Goal: Download file/media

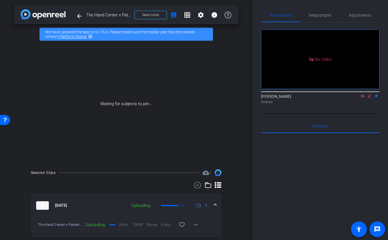
scroll to position [47, 0]
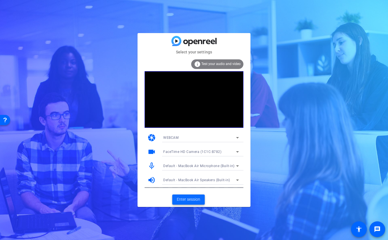
click at [185, 200] on span "Enter session" at bounding box center [188, 199] width 23 height 6
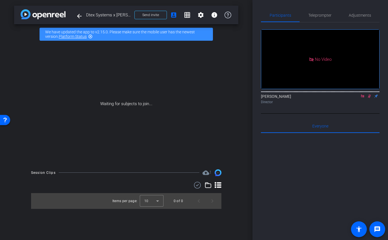
click at [364, 98] on icon at bounding box center [362, 96] width 5 height 4
click at [361, 98] on icon at bounding box center [362, 96] width 5 height 4
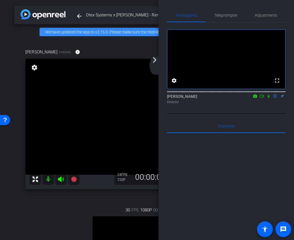
click at [159, 60] on div "arrow_back_ios_new arrow_forward_ios" at bounding box center [156, 65] width 12 height 18
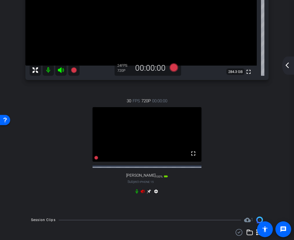
scroll to position [130, 0]
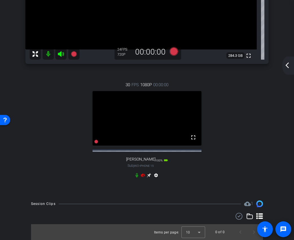
click at [144, 175] on icon at bounding box center [143, 175] width 4 height 4
click at [148, 174] on icon at bounding box center [149, 175] width 4 height 4
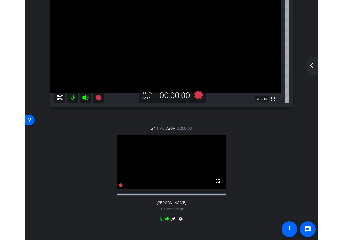
scroll to position [0, 0]
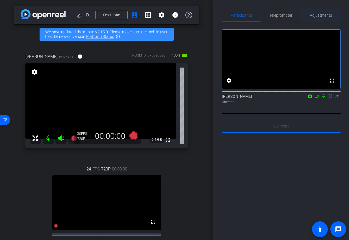
click at [325, 15] on span "Adjustments" at bounding box center [320, 15] width 22 height 4
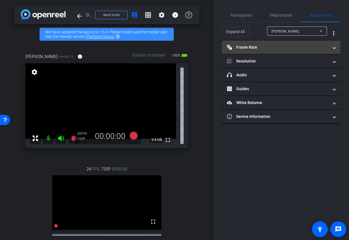
click at [269, 47] on mat-panel-title "Frame Rate Frame Rate" at bounding box center [278, 47] width 102 height 6
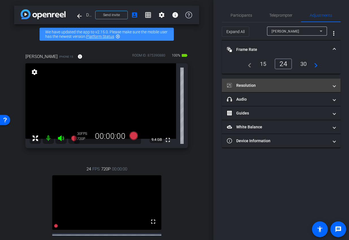
click at [270, 81] on mat-expansion-panel-header "Resolution" at bounding box center [281, 85] width 119 height 14
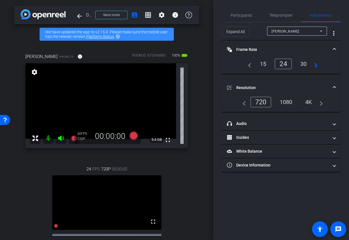
click at [282, 105] on div "1080" at bounding box center [285, 102] width 21 height 10
click at [288, 30] on span "Erin Winchester" at bounding box center [285, 31] width 28 height 4
type input "1000"
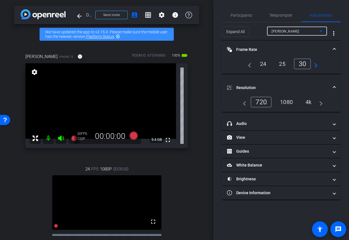
click at [288, 102] on div "1080" at bounding box center [286, 102] width 21 height 10
click at [281, 83] on mat-expansion-panel-header "Resolution" at bounding box center [281, 87] width 119 height 18
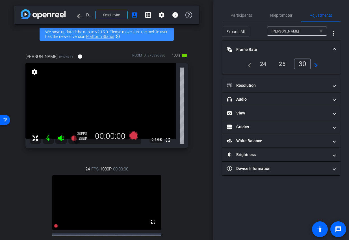
click at [282, 46] on mat-expansion-panel-header "Frame Rate Frame Rate" at bounding box center [281, 49] width 119 height 18
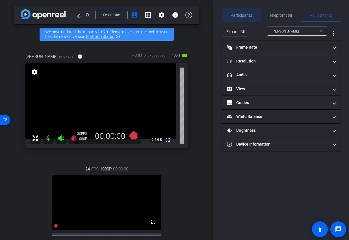
click at [241, 18] on span "Participants" at bounding box center [240, 15] width 21 height 14
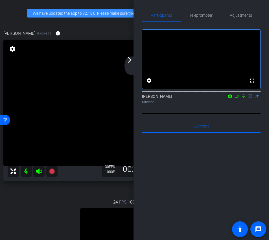
click at [130, 62] on mat-icon "arrow_forward_ios" at bounding box center [129, 59] width 7 height 7
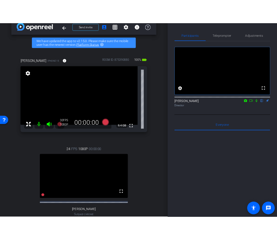
scroll to position [14, 0]
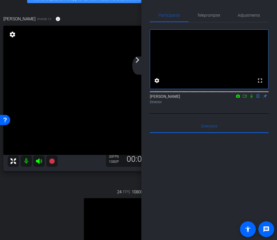
click at [139, 64] on div "arrow_back_ios_new arrow_forward_ios" at bounding box center [138, 65] width 12 height 18
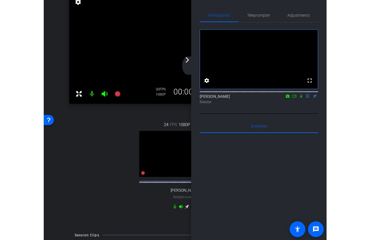
scroll to position [33, 0]
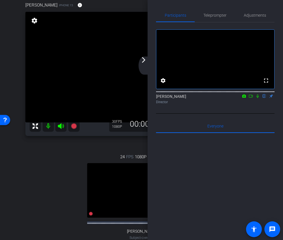
click at [145, 62] on mat-icon "arrow_forward_ios" at bounding box center [143, 59] width 7 height 7
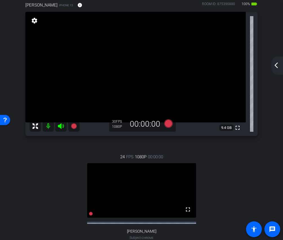
click at [279, 67] on mat-icon "arrow_back_ios_new" at bounding box center [276, 65] width 7 height 7
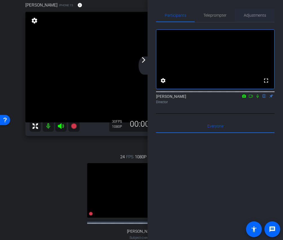
click at [257, 14] on span "Adjustments" at bounding box center [255, 15] width 22 height 4
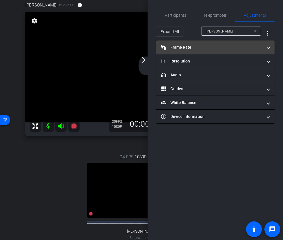
click at [202, 46] on mat-panel-title "Frame Rate Frame Rate" at bounding box center [212, 47] width 102 height 6
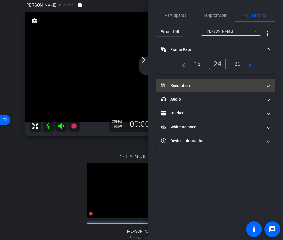
click at [204, 84] on mat-panel-title "Resolution" at bounding box center [212, 85] width 102 height 6
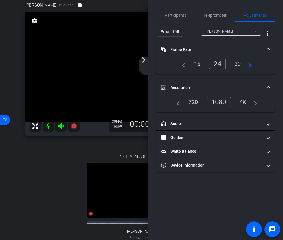
click at [196, 86] on mat-panel-title "Resolution" at bounding box center [212, 88] width 102 height 6
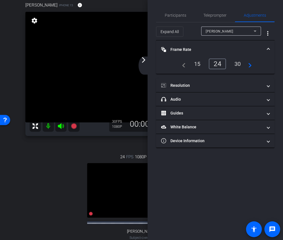
click at [204, 42] on mat-expansion-panel-header "Frame Rate Frame Rate" at bounding box center [215, 49] width 119 height 18
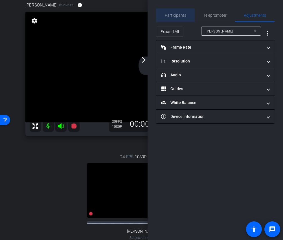
click at [182, 16] on span "Participants" at bounding box center [175, 15] width 21 height 4
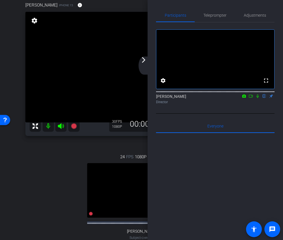
click at [142, 65] on div "arrow_back_ios_new arrow_forward_ios" at bounding box center [145, 65] width 12 height 18
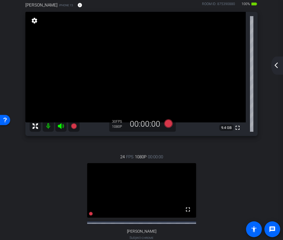
click at [276, 68] on mat-icon "arrow_back_ios_new" at bounding box center [276, 65] width 7 height 7
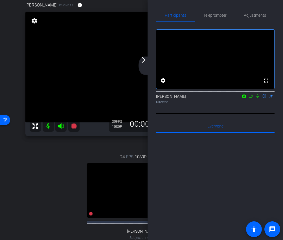
click at [145, 62] on mat-icon "arrow_forward_ios" at bounding box center [143, 59] width 7 height 7
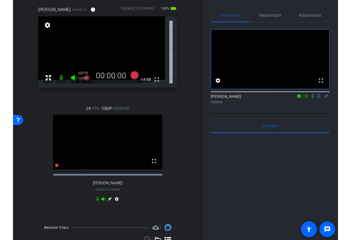
scroll to position [56, 0]
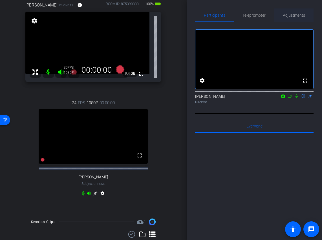
click at [287, 17] on span "Adjustments" at bounding box center [294, 15] width 22 height 4
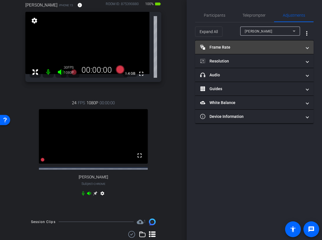
click at [254, 44] on mat-panel-title "Frame Rate Frame Rate" at bounding box center [251, 47] width 102 height 6
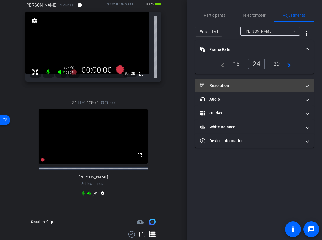
click at [243, 82] on mat-expansion-panel-header "Resolution" at bounding box center [254, 85] width 119 height 14
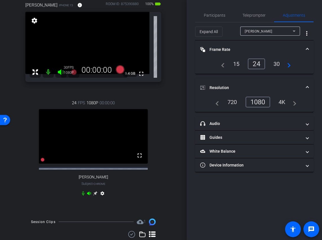
click at [258, 30] on span "Erin Winchester" at bounding box center [259, 31] width 28 height 4
type input "1000"
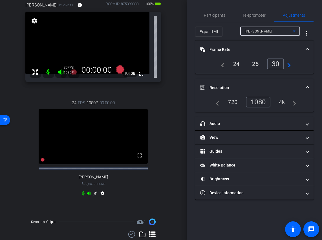
click at [238, 64] on div "24" at bounding box center [236, 64] width 15 height 10
click at [250, 81] on mat-expansion-panel-header "Resolution" at bounding box center [254, 87] width 119 height 18
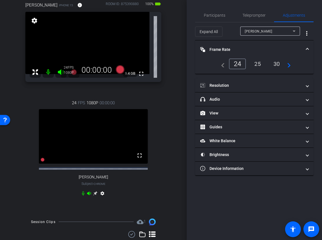
click at [247, 43] on mat-expansion-panel-header "Frame Rate Frame Rate" at bounding box center [254, 49] width 119 height 18
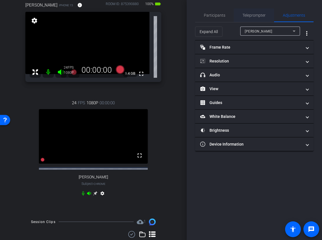
click at [240, 19] on div "Teleprompter" at bounding box center [254, 15] width 40 height 14
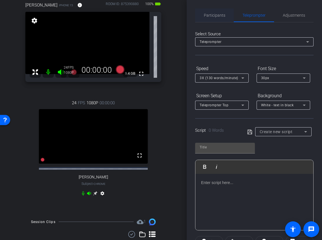
click at [214, 16] on span "Participants" at bounding box center [214, 15] width 21 height 4
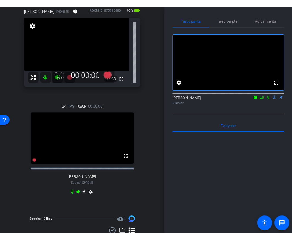
scroll to position [33, 0]
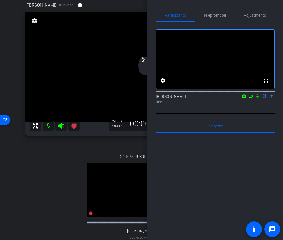
click at [148, 60] on div "arrow_back_ios_new arrow_forward_ios" at bounding box center [144, 65] width 12 height 18
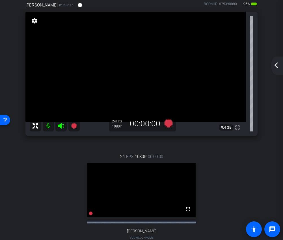
click at [274, 62] on mat-icon "arrow_back_ios_new" at bounding box center [275, 65] width 7 height 7
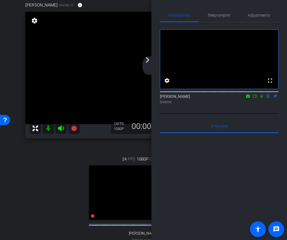
click at [148, 66] on div "arrow_back_ios_new arrow_forward_ios" at bounding box center [148, 65] width 12 height 18
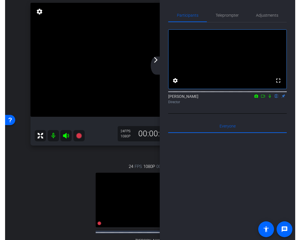
scroll to position [47, 0]
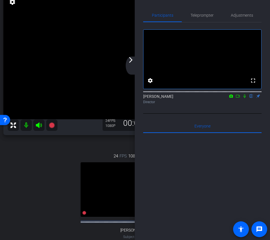
click at [128, 62] on mat-icon "arrow_forward_ios" at bounding box center [131, 59] width 7 height 7
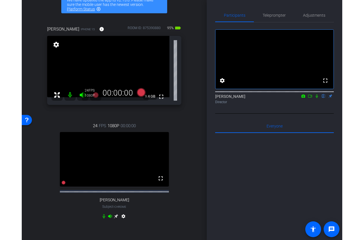
scroll to position [24, 0]
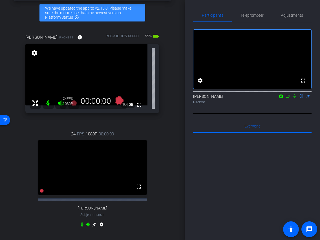
click at [250, 153] on div at bounding box center [252, 203] width 119 height 140
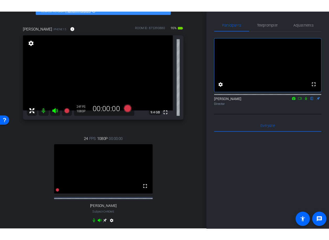
scroll to position [36, 0]
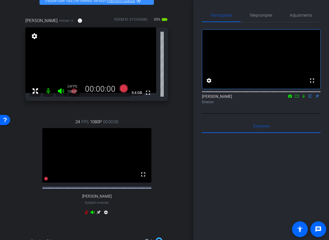
click at [298, 98] on icon at bounding box center [296, 96] width 5 height 4
click at [123, 89] on icon at bounding box center [123, 88] width 8 height 8
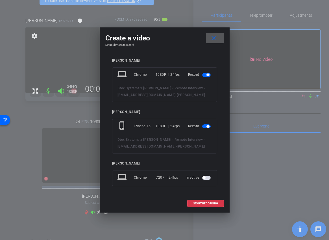
click at [207, 74] on span "button" at bounding box center [207, 74] width 3 height 3
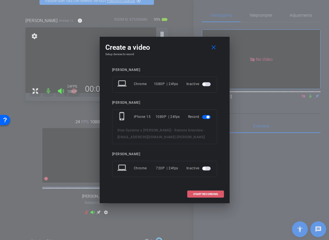
click at [199, 194] on span "START RECORDING" at bounding box center [205, 194] width 25 height 3
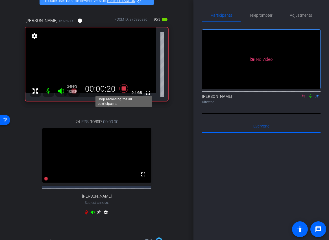
click at [123, 90] on icon at bounding box center [123, 88] width 8 height 8
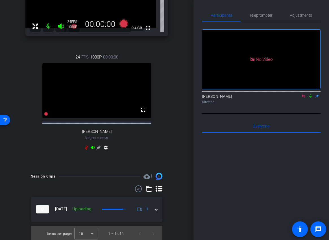
scroll to position [98, 0]
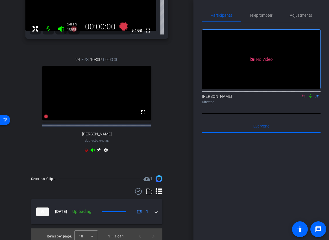
click at [311, 98] on icon at bounding box center [310, 96] width 5 height 4
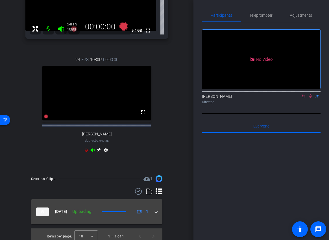
click at [157, 214] on span at bounding box center [156, 211] width 2 height 6
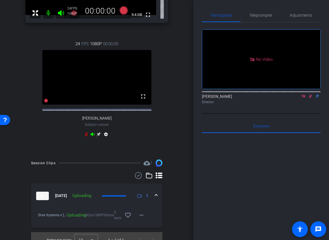
scroll to position [127, 0]
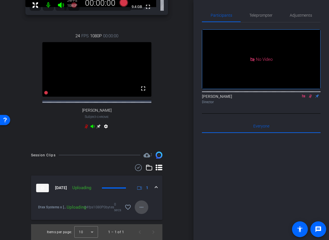
click at [143, 210] on mat-icon "more_horiz" at bounding box center [141, 207] width 7 height 7
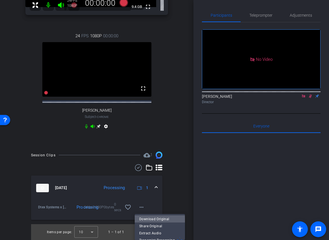
click at [154, 222] on span "Download Original" at bounding box center [159, 218] width 41 height 7
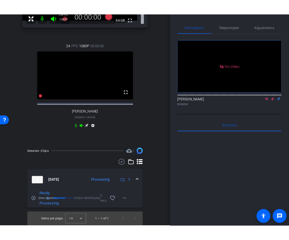
scroll to position [0, 0]
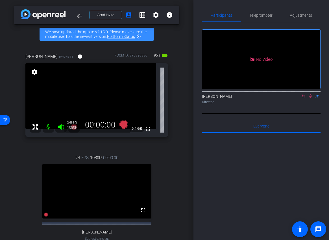
click at [311, 98] on icon at bounding box center [310, 96] width 3 height 4
click at [302, 98] on icon at bounding box center [303, 96] width 5 height 4
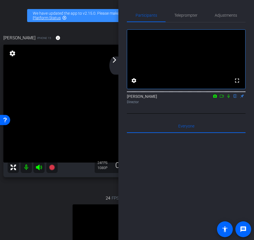
click at [113, 63] on mat-icon "arrow_forward_ios" at bounding box center [114, 59] width 7 height 7
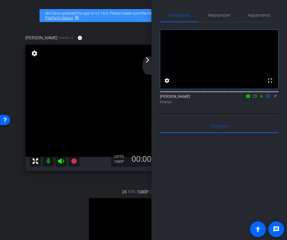
click at [151, 62] on div "arrow_back_ios_new arrow_forward_ios" at bounding box center [148, 65] width 12 height 18
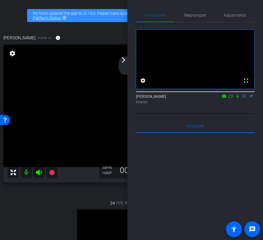
click at [125, 62] on mat-icon "arrow_forward_ios" at bounding box center [123, 59] width 7 height 7
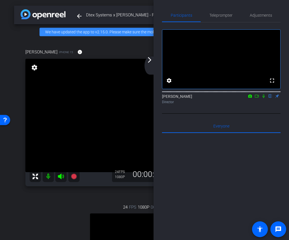
click at [152, 57] on mat-icon "arrow_forward_ios" at bounding box center [149, 59] width 7 height 7
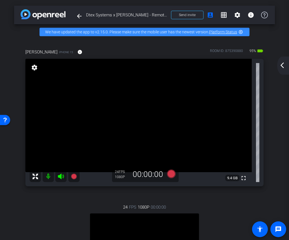
click at [283, 66] on mat-icon "arrow_back_ios_new" at bounding box center [282, 65] width 7 height 7
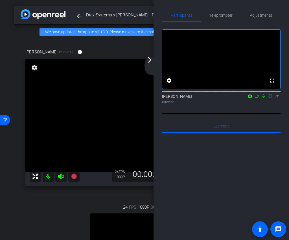
click at [257, 98] on icon at bounding box center [257, 96] width 5 height 4
click at [152, 64] on div "arrow_back_ios_new arrow_forward_ios" at bounding box center [151, 65] width 12 height 18
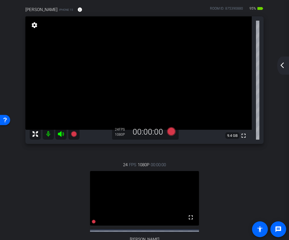
scroll to position [61, 0]
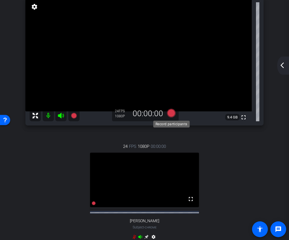
click at [169, 112] on icon at bounding box center [171, 113] width 8 height 8
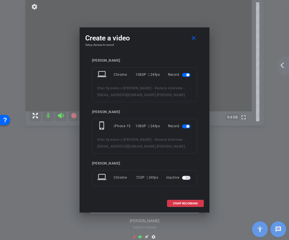
click at [186, 74] on span "button" at bounding box center [186, 75] width 8 height 4
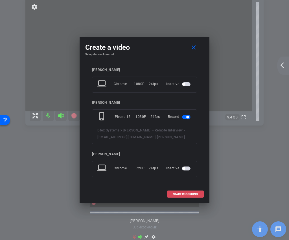
click at [183, 191] on span at bounding box center [185, 194] width 36 height 14
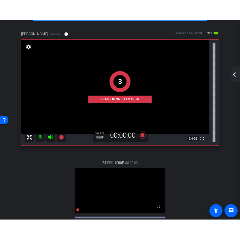
scroll to position [0, 0]
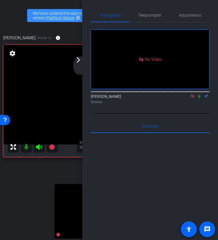
click at [78, 63] on mat-icon "arrow_forward_ios" at bounding box center [78, 59] width 7 height 7
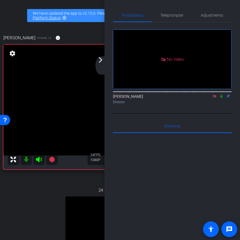
click at [100, 63] on mat-icon "arrow_forward_ios" at bounding box center [100, 59] width 7 height 7
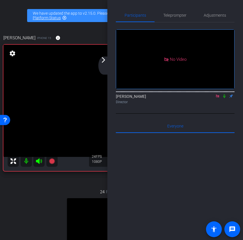
click at [225, 98] on icon at bounding box center [224, 96] width 5 height 4
click at [107, 61] on div "arrow_back_ios_new arrow_forward_ios" at bounding box center [104, 65] width 12 height 18
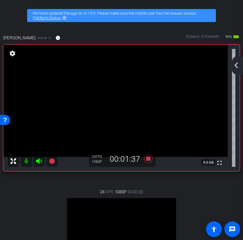
click at [236, 64] on mat-icon "arrow_back_ios_new" at bounding box center [236, 65] width 7 height 7
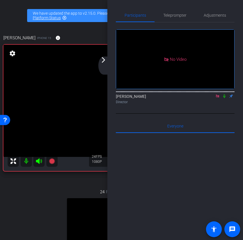
click at [224, 98] on icon at bounding box center [224, 96] width 5 height 4
click at [102, 62] on mat-icon "arrow_forward_ios" at bounding box center [103, 59] width 7 height 7
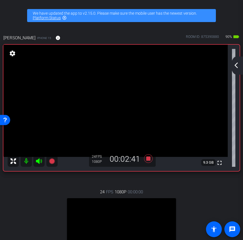
click at [238, 68] on mat-icon "arrow_back_ios_new" at bounding box center [236, 65] width 7 height 7
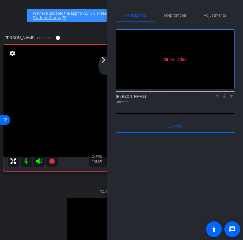
click at [224, 98] on icon at bounding box center [224, 96] width 3 height 4
click at [224, 98] on icon at bounding box center [224, 96] width 2 height 4
click at [104, 62] on mat-icon "arrow_forward_ios" at bounding box center [103, 59] width 7 height 7
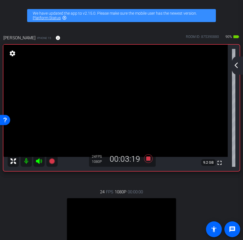
click at [234, 62] on mat-icon "arrow_back_ios_new" at bounding box center [236, 65] width 7 height 7
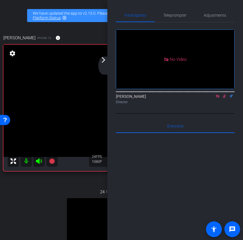
click at [225, 98] on icon at bounding box center [224, 96] width 5 height 4
click at [224, 98] on icon at bounding box center [224, 96] width 3 height 4
click at [224, 98] on icon at bounding box center [224, 96] width 5 height 4
click at [107, 65] on div "arrow_back_ios_new arrow_forward_ios" at bounding box center [104, 65] width 12 height 18
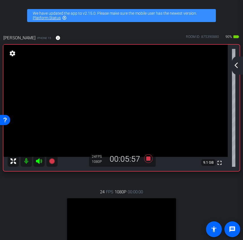
click at [239, 67] on div "arrow_back_ios_new arrow_forward_ios" at bounding box center [237, 65] width 12 height 18
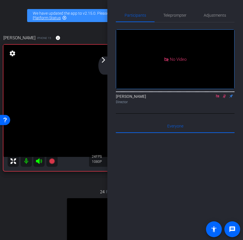
click at [104, 60] on mat-icon "arrow_forward_ios" at bounding box center [103, 59] width 7 height 7
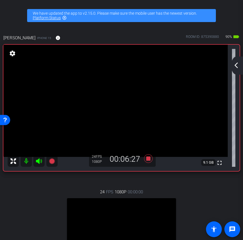
click at [235, 66] on mat-icon "arrow_back_ios_new" at bounding box center [236, 65] width 7 height 7
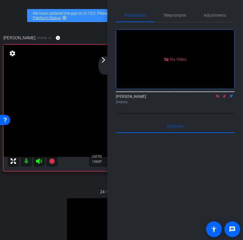
click at [226, 98] on icon at bounding box center [224, 96] width 5 height 4
click at [224, 98] on icon at bounding box center [224, 96] width 5 height 4
click at [103, 65] on div "arrow_back_ios_new arrow_forward_ios" at bounding box center [104, 65] width 12 height 18
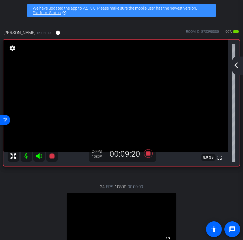
scroll to position [4, 0]
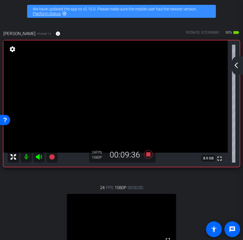
click at [232, 66] on div "arrow_back_ios_new arrow_forward_ios" at bounding box center [237, 65] width 12 height 18
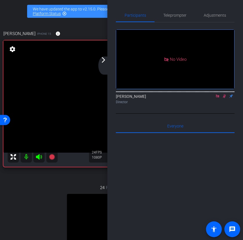
click at [224, 98] on icon at bounding box center [224, 96] width 5 height 4
click at [102, 62] on mat-icon "arrow_forward_ios" at bounding box center [103, 59] width 7 height 7
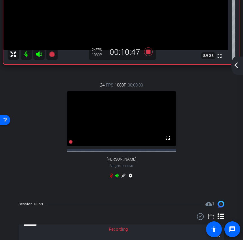
scroll to position [0, 0]
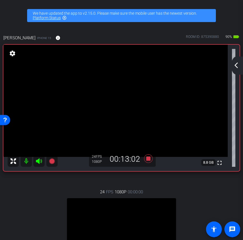
click at [235, 65] on mat-icon "arrow_back_ios_new" at bounding box center [236, 65] width 7 height 7
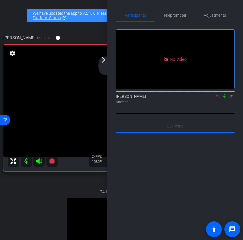
click at [106, 62] on mat-icon "arrow_forward_ios" at bounding box center [103, 59] width 7 height 7
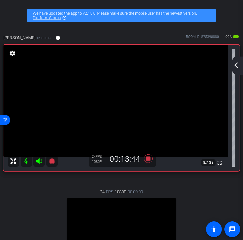
click at [235, 61] on div "arrow_back_ios_new arrow_forward_ios" at bounding box center [237, 65] width 12 height 18
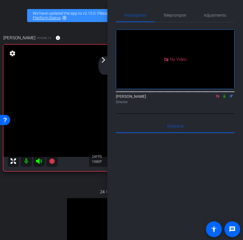
click at [226, 98] on icon at bounding box center [224, 96] width 5 height 4
click at [106, 62] on mat-icon "arrow_forward_ios" at bounding box center [103, 59] width 7 height 7
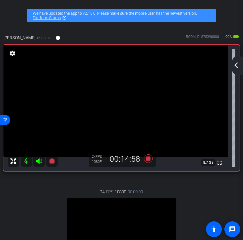
click at [234, 63] on mat-icon "arrow_back_ios_new" at bounding box center [236, 65] width 7 height 7
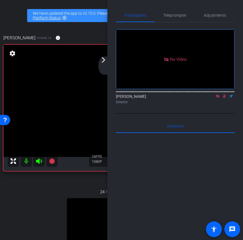
click at [224, 98] on icon at bounding box center [224, 96] width 5 height 4
click at [224, 98] on icon at bounding box center [224, 96] width 2 height 4
click at [105, 67] on div "arrow_back_ios_new arrow_forward_ios" at bounding box center [104, 65] width 12 height 18
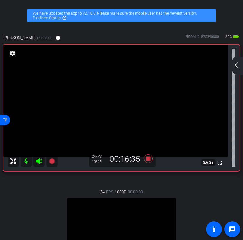
click at [238, 68] on mat-icon "arrow_back_ios_new" at bounding box center [236, 65] width 7 height 7
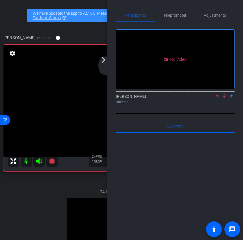
click at [224, 98] on icon at bounding box center [224, 96] width 3 height 4
click at [224, 98] on icon at bounding box center [224, 96] width 5 height 4
click at [107, 68] on div "arrow_back_ios_new arrow_forward_ios" at bounding box center [104, 65] width 12 height 18
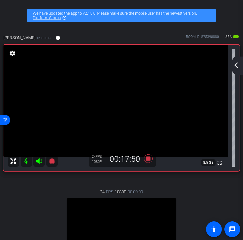
click at [232, 67] on div "arrow_back_ios_new arrow_forward_ios" at bounding box center [237, 65] width 12 height 18
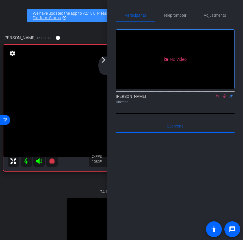
click at [224, 98] on icon at bounding box center [224, 96] width 5 height 4
click at [102, 61] on mat-icon "arrow_forward_ios" at bounding box center [103, 59] width 7 height 7
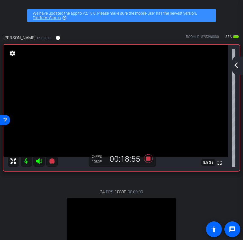
click at [236, 66] on mat-icon "arrow_back_ios_new" at bounding box center [236, 65] width 7 height 7
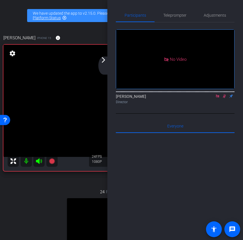
click at [225, 98] on icon at bounding box center [224, 96] width 5 height 4
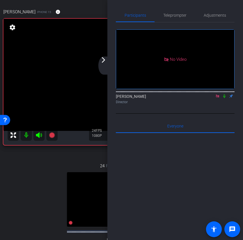
scroll to position [14, 0]
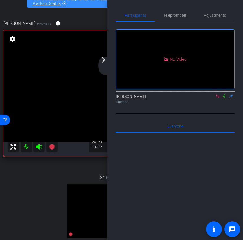
click at [105, 64] on div "arrow_back_ios_new arrow_forward_ios" at bounding box center [104, 65] width 12 height 18
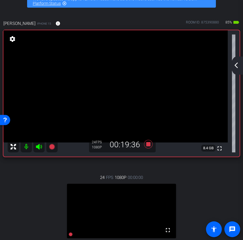
click at [237, 64] on mat-icon "arrow_back_ios_new" at bounding box center [236, 65] width 7 height 7
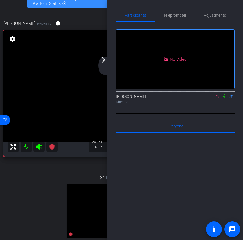
click at [225, 98] on icon at bounding box center [224, 96] width 2 height 4
click at [225, 98] on icon at bounding box center [224, 96] width 3 height 4
click at [103, 62] on mat-icon "arrow_forward_ios" at bounding box center [103, 59] width 7 height 7
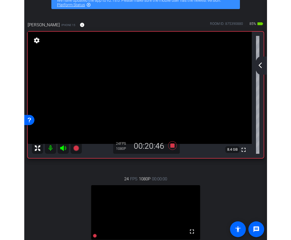
scroll to position [12, 0]
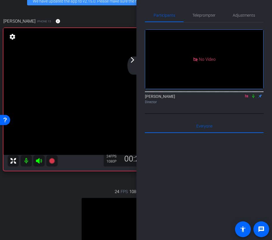
click at [131, 61] on mat-icon "arrow_forward_ios" at bounding box center [132, 59] width 7 height 7
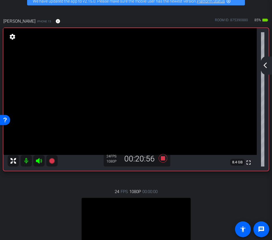
click at [267, 66] on mat-icon "arrow_back_ios_new" at bounding box center [265, 65] width 7 height 7
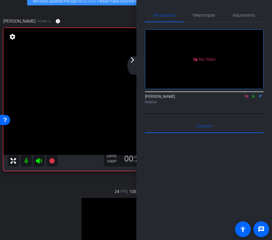
click at [254, 98] on icon at bounding box center [253, 96] width 2 height 4
click at [254, 98] on icon at bounding box center [253, 96] width 3 height 4
click at [246, 98] on icon at bounding box center [246, 96] width 5 height 4
click at [240, 98] on icon at bounding box center [239, 96] width 5 height 4
click at [132, 62] on mat-icon "arrow_forward_ios" at bounding box center [132, 59] width 7 height 7
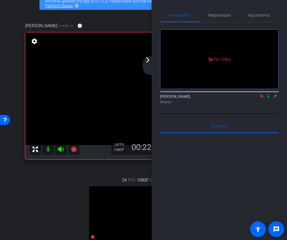
click at [146, 63] on div "arrow_back_ios_new arrow_forward_ios" at bounding box center [149, 65] width 12 height 18
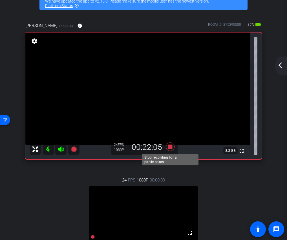
click at [168, 145] on icon at bounding box center [171, 146] width 14 height 10
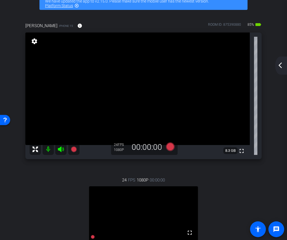
click at [282, 65] on mat-icon "arrow_back_ios_new" at bounding box center [280, 65] width 7 height 7
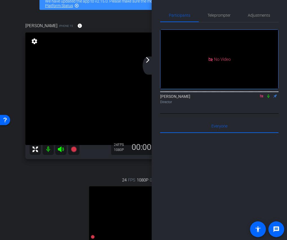
click at [262, 98] on icon at bounding box center [262, 96] width 5 height 4
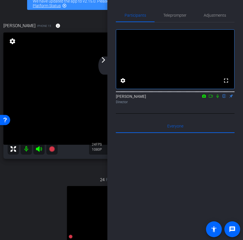
click at [104, 63] on mat-icon "arrow_forward_ios" at bounding box center [103, 59] width 7 height 7
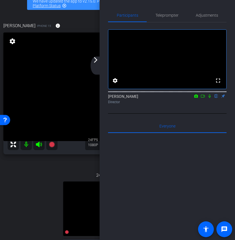
click at [95, 64] on div "arrow_back_ios_new arrow_forward_ios" at bounding box center [97, 65] width 12 height 18
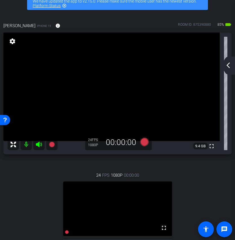
click at [230, 63] on mat-icon "arrow_back_ios_new" at bounding box center [228, 65] width 7 height 7
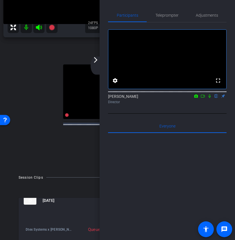
scroll to position [60, 0]
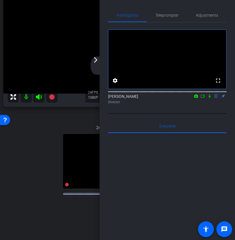
click at [95, 62] on mat-icon "arrow_forward_ios" at bounding box center [95, 59] width 7 height 7
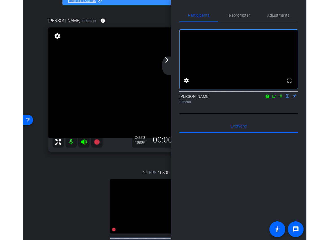
scroll to position [0, 0]
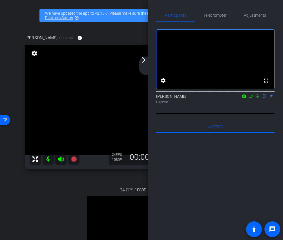
click at [144, 61] on mat-icon "arrow_forward_ios" at bounding box center [144, 59] width 7 height 7
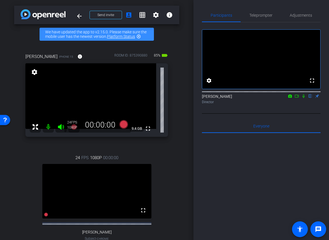
click at [297, 98] on icon at bounding box center [296, 96] width 5 height 4
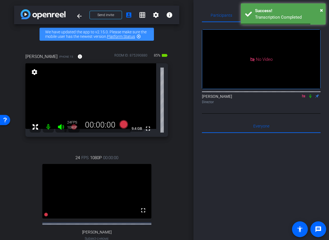
click at [309, 98] on icon at bounding box center [310, 96] width 5 height 4
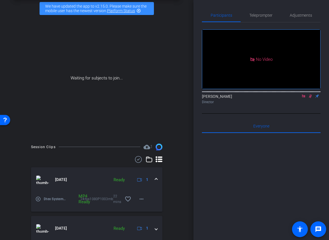
scroll to position [47, 0]
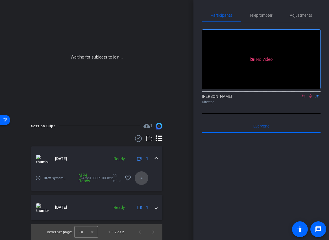
click at [142, 176] on mat-icon "more_horiz" at bounding box center [141, 177] width 7 height 7
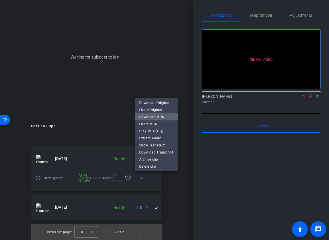
click at [162, 116] on span "Download MP4" at bounding box center [156, 116] width 34 height 7
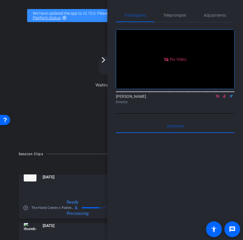
scroll to position [28, 0]
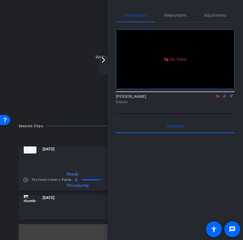
click at [103, 62] on mat-icon "arrow_forward_ios" at bounding box center [103, 59] width 7 height 7
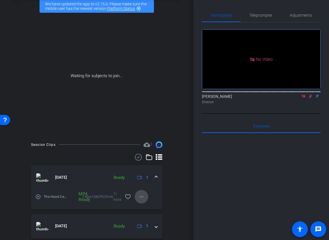
click at [144, 194] on mat-icon "more_horiz" at bounding box center [141, 196] width 7 height 7
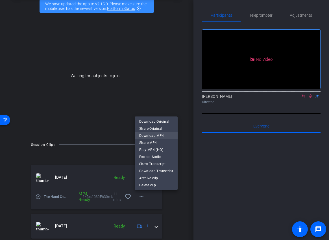
click at [164, 133] on span "Download MP4" at bounding box center [156, 135] width 34 height 7
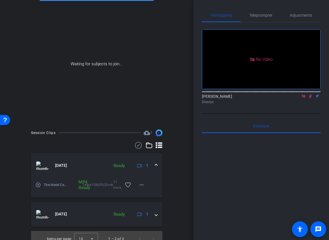
scroll to position [47, 0]
